Goal: Task Accomplishment & Management: Use online tool/utility

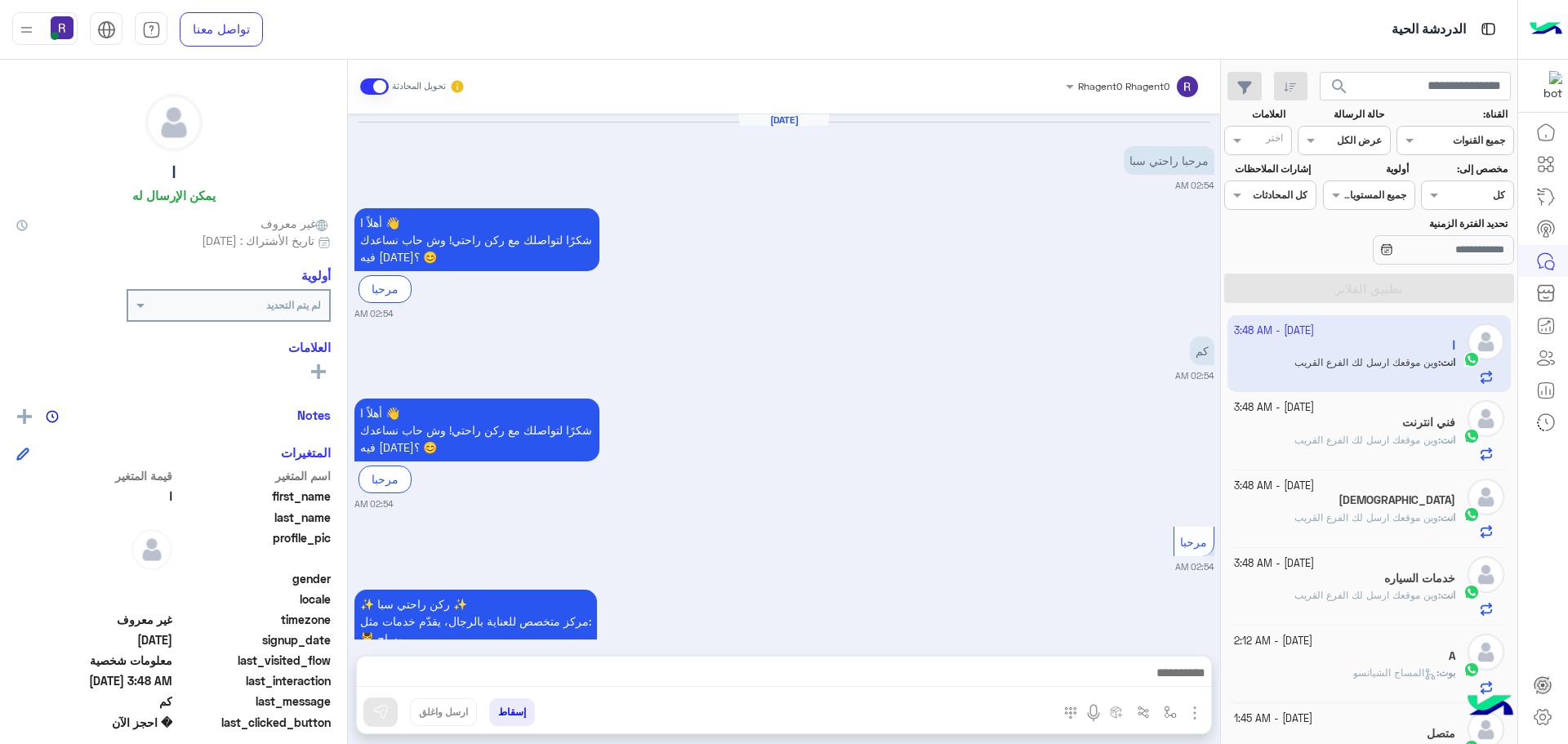
scroll to position [615, 0]
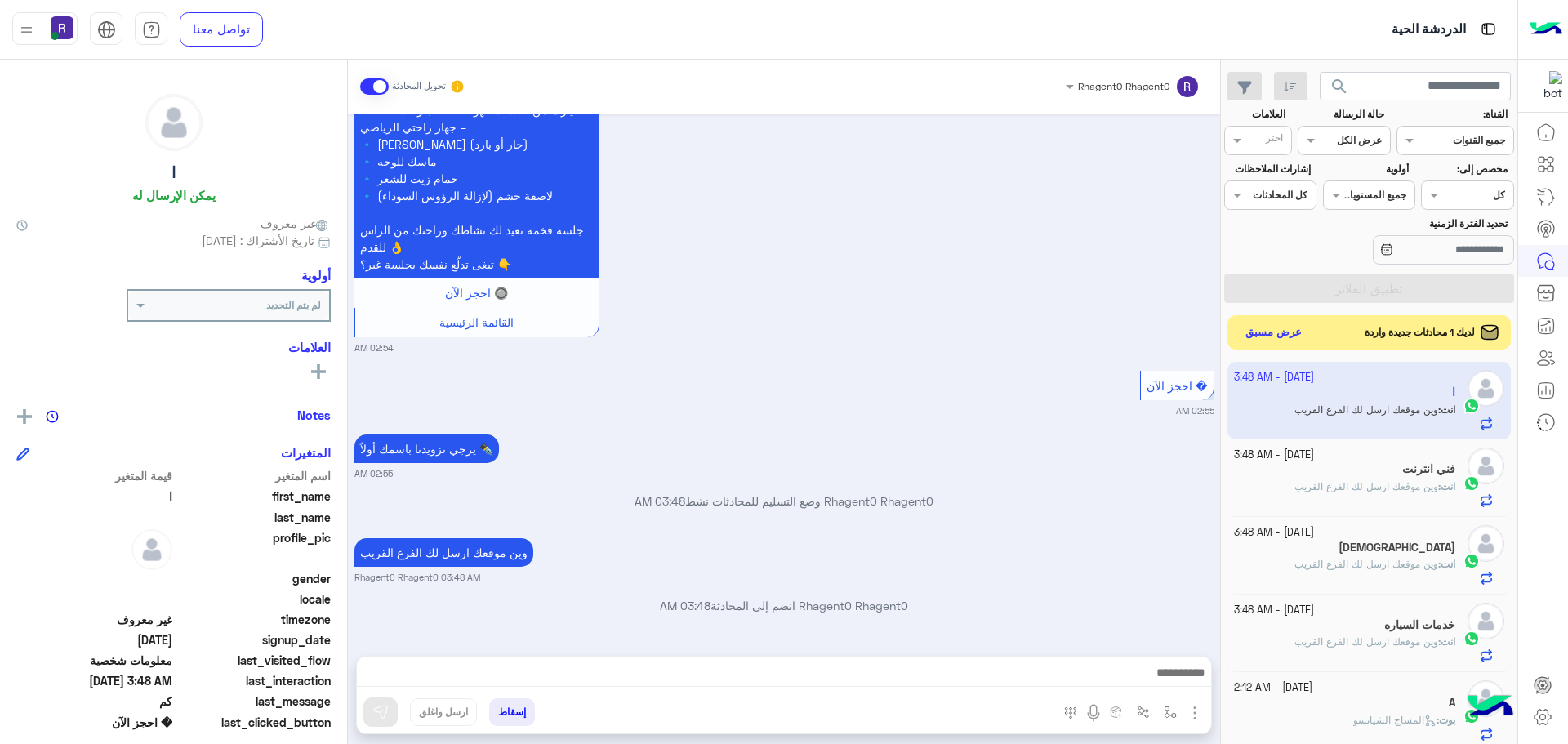
click at [1258, 333] on button "عرض مسبق" at bounding box center [1273, 332] width 69 height 22
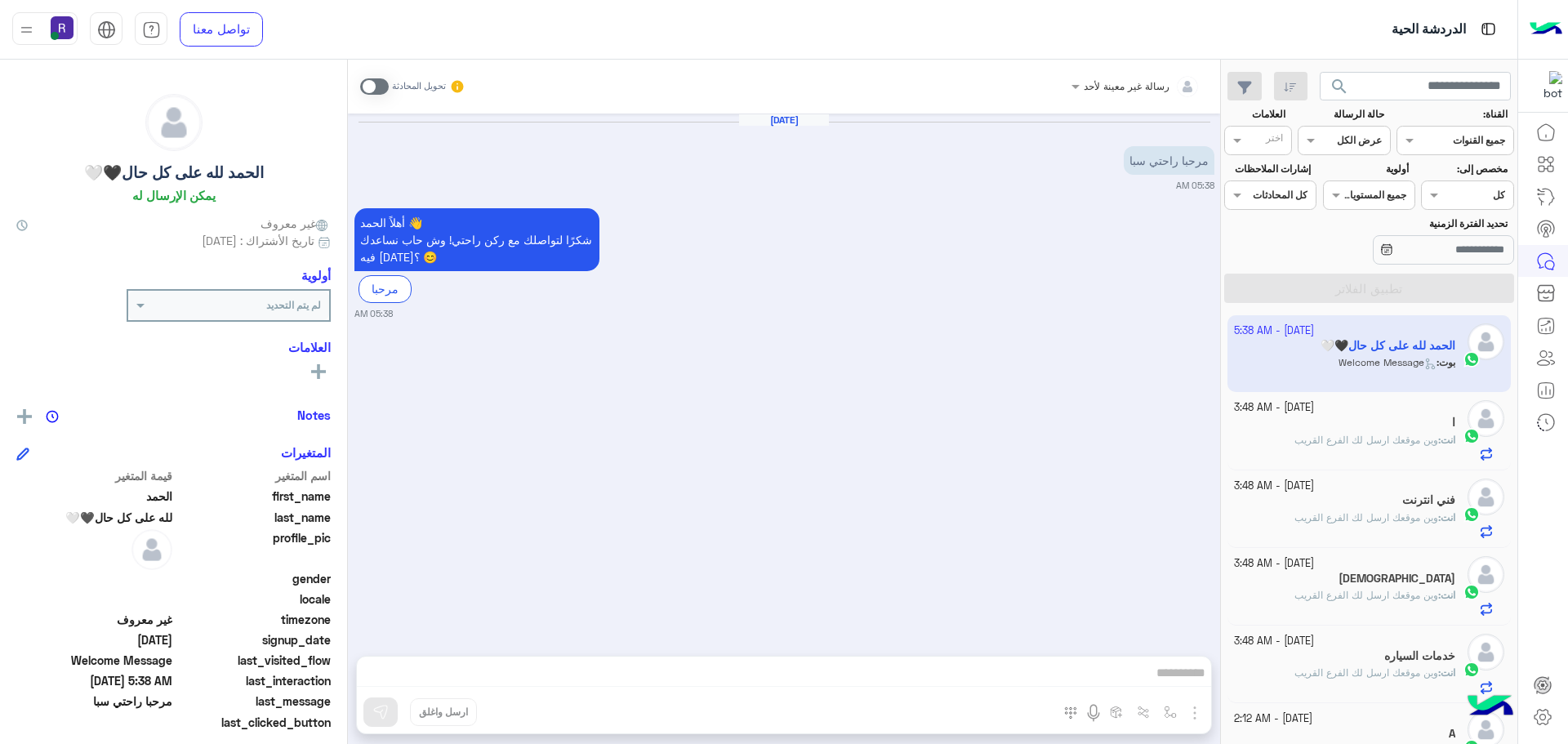
click at [382, 87] on span at bounding box center [375, 86] width 29 height 16
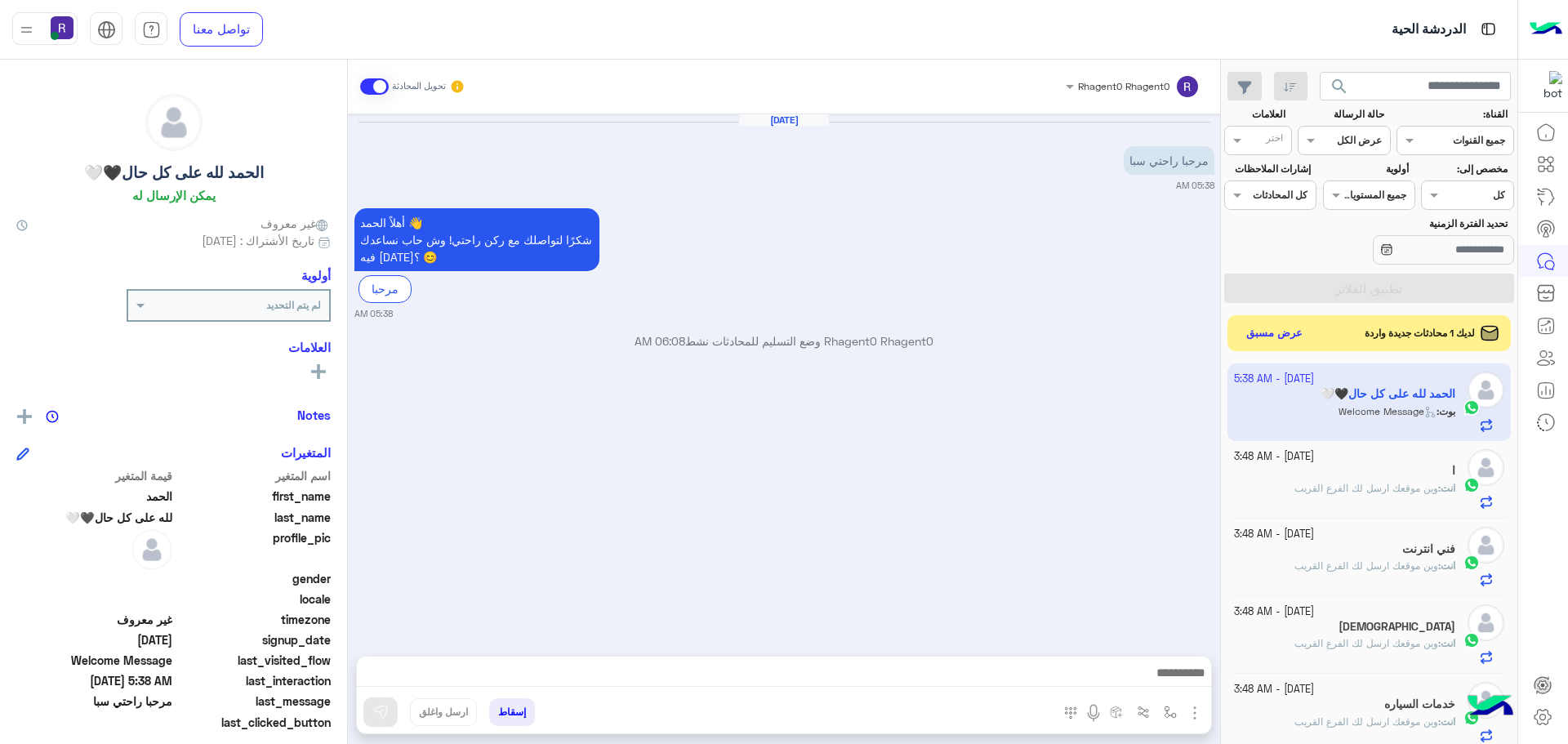
scroll to position [615, 0]
click at [1275, 339] on button "عرض مسبق" at bounding box center [1273, 332] width 69 height 22
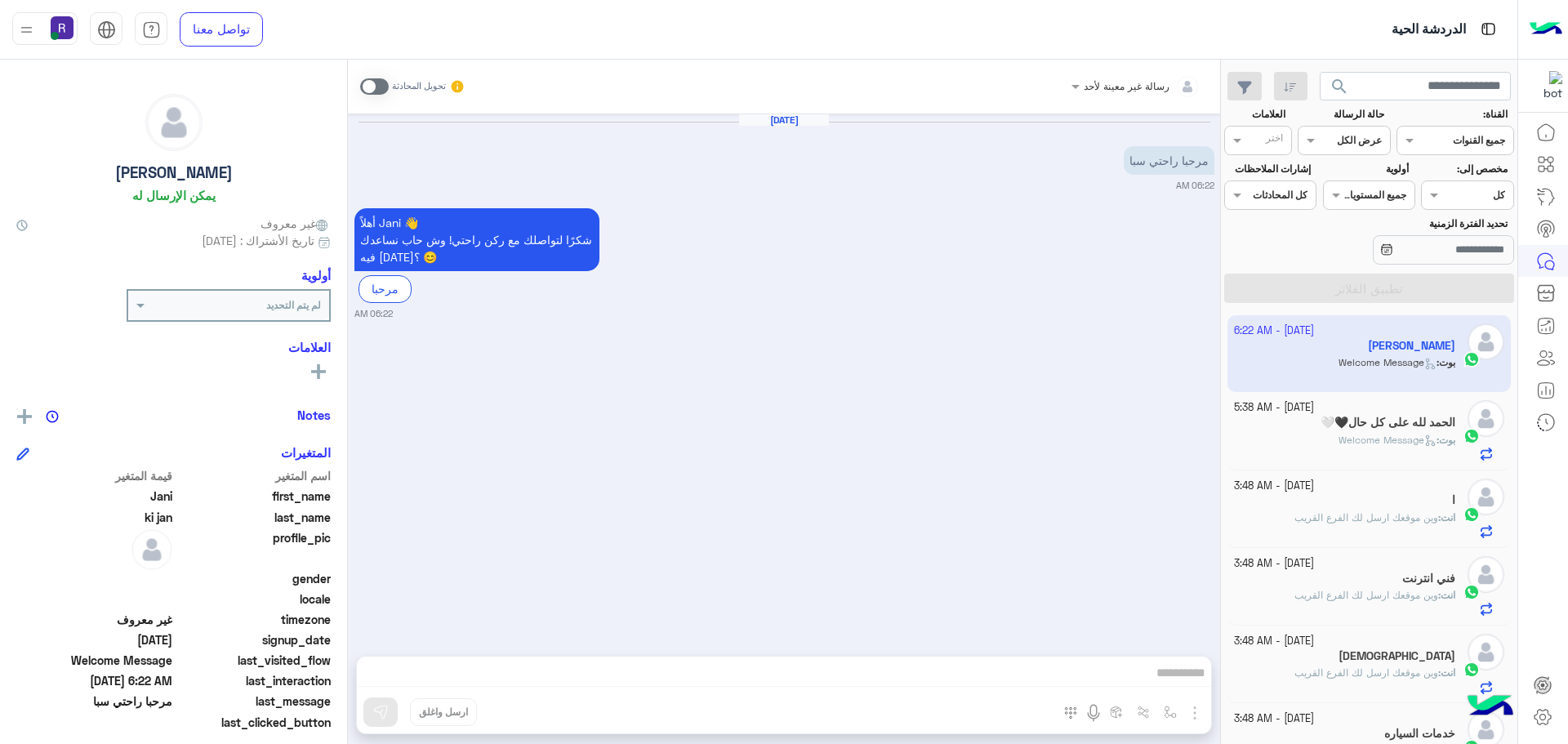
click at [1297, 457] on div "بوت : Welcome Message" at bounding box center [1346, 447] width 222 height 29
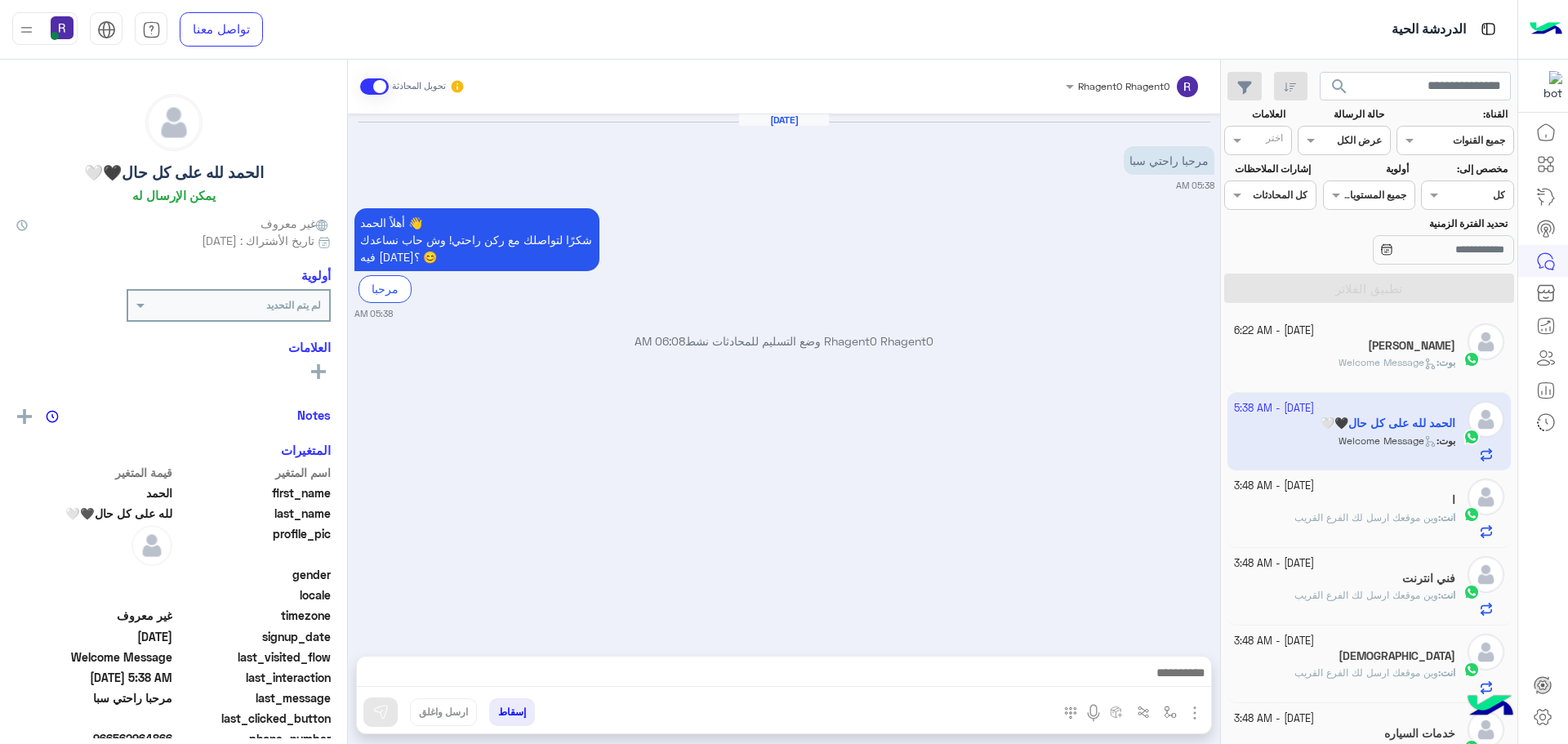
click at [1302, 485] on small "[DATE] - 3:48 AM" at bounding box center [1274, 486] width 80 height 15
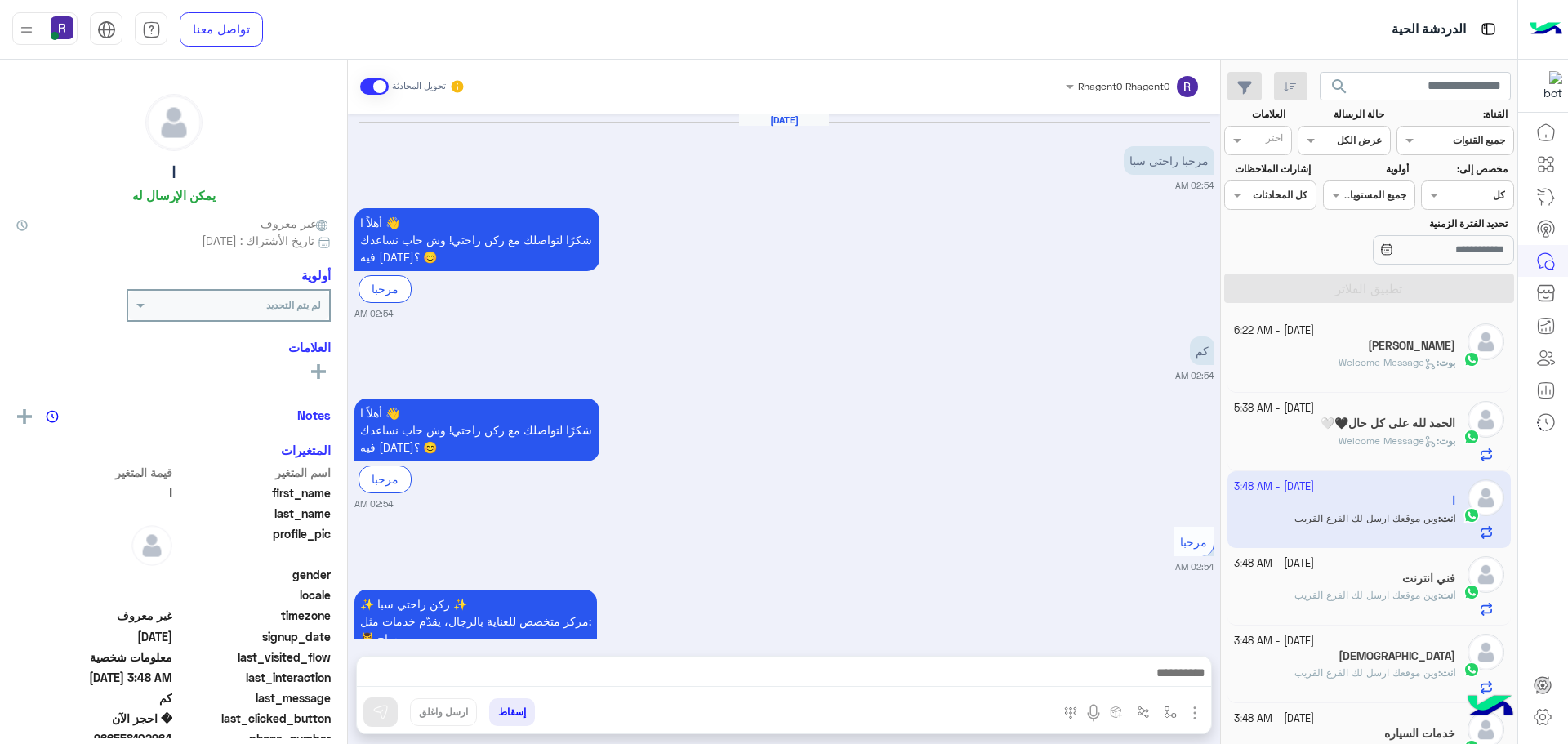
scroll to position [1073, 0]
